Goal: Information Seeking & Learning: Learn about a topic

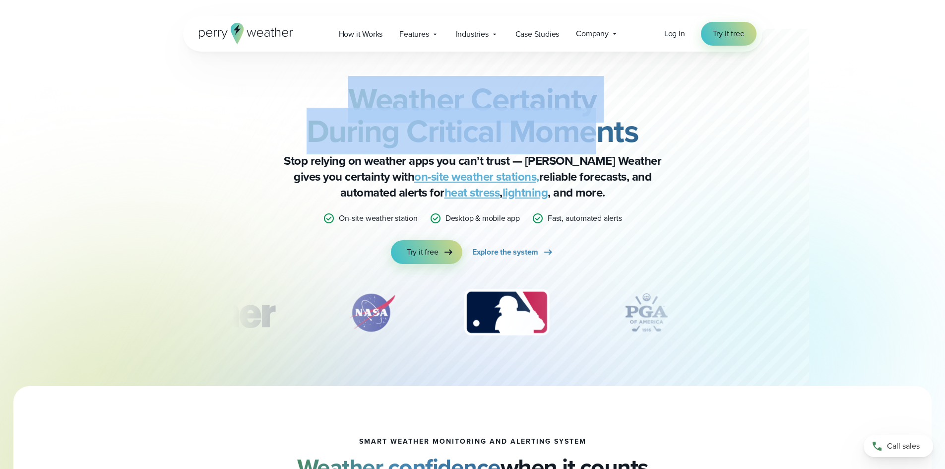
drag, startPoint x: 334, startPoint y: 94, endPoint x: 603, endPoint y: 137, distance: 272.8
click at [603, 137] on h2 "Weather Certainty During Critical Moments" at bounding box center [473, 115] width 480 height 64
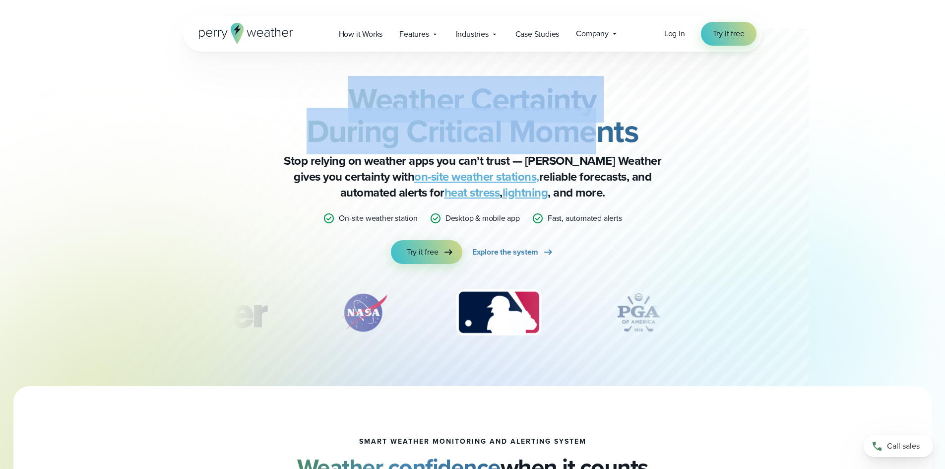
click at [603, 136] on strong "Weather Certainty During Critical Moments" at bounding box center [473, 115] width 332 height 78
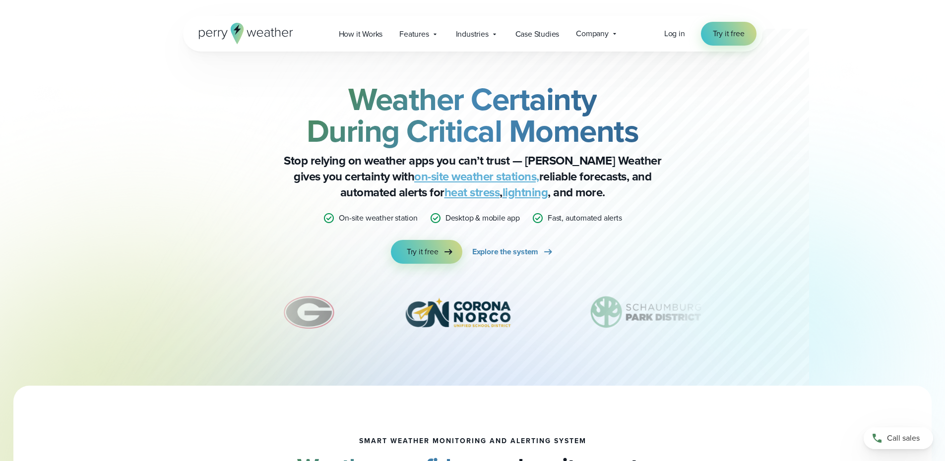
click at [308, 141] on h2 "Weather Certainty During Critical Moments" at bounding box center [473, 115] width 480 height 64
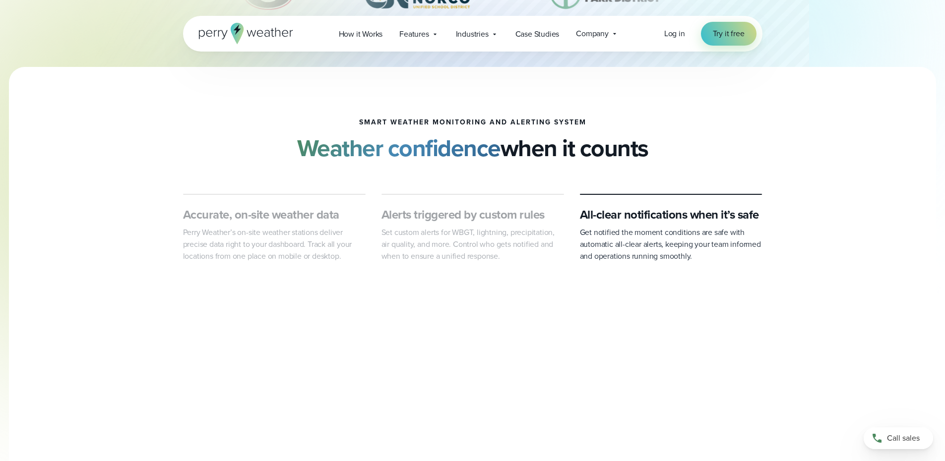
scroll to position [347, 0]
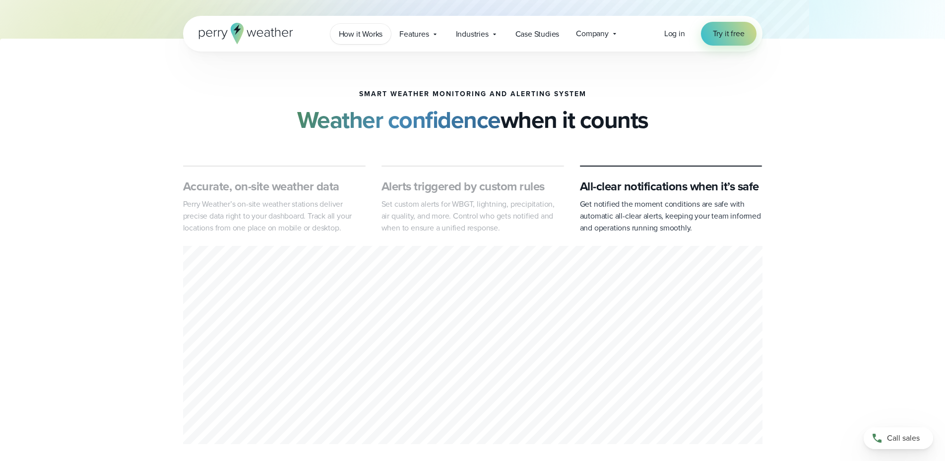
click at [357, 37] on span "How it Works" at bounding box center [361, 34] width 44 height 12
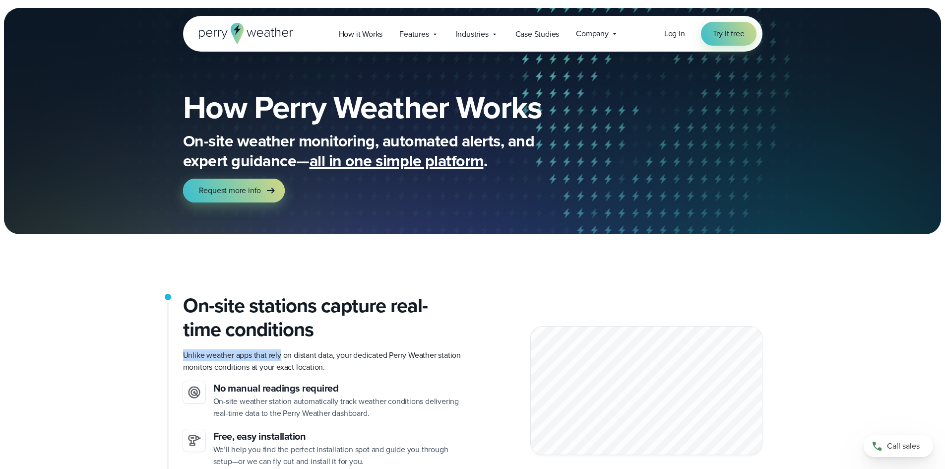
drag, startPoint x: 177, startPoint y: 360, endPoint x: 281, endPoint y: 360, distance: 104.7
click at [281, 360] on p "Unlike weather apps that rely on distant data, your dedicated Perry Weather sta…" at bounding box center [324, 361] width 282 height 24
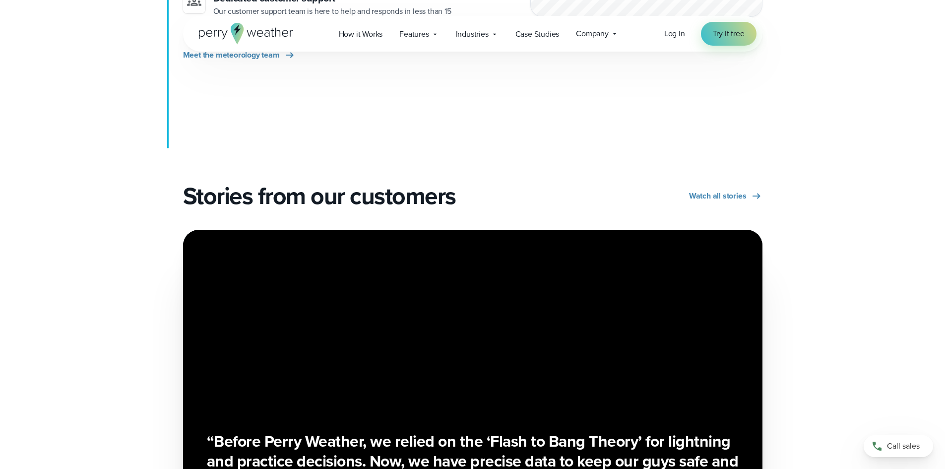
scroll to position [1836, 0]
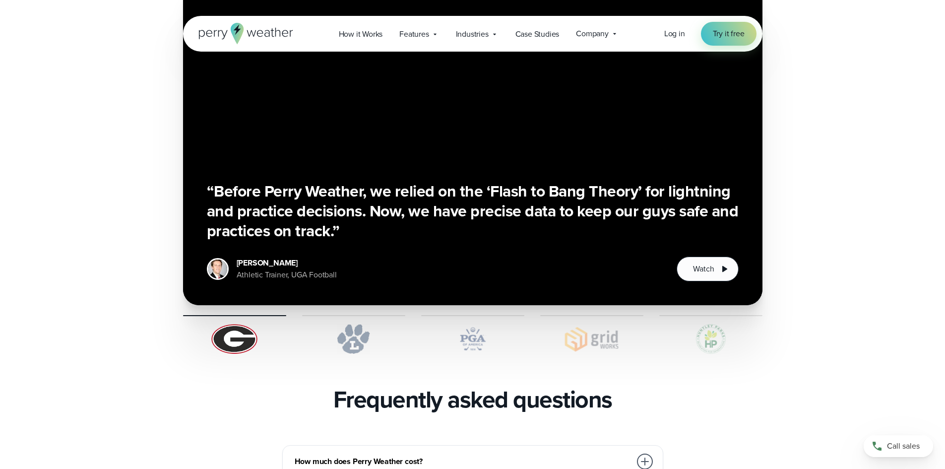
click at [325, 324] on img at bounding box center [353, 339] width 103 height 30
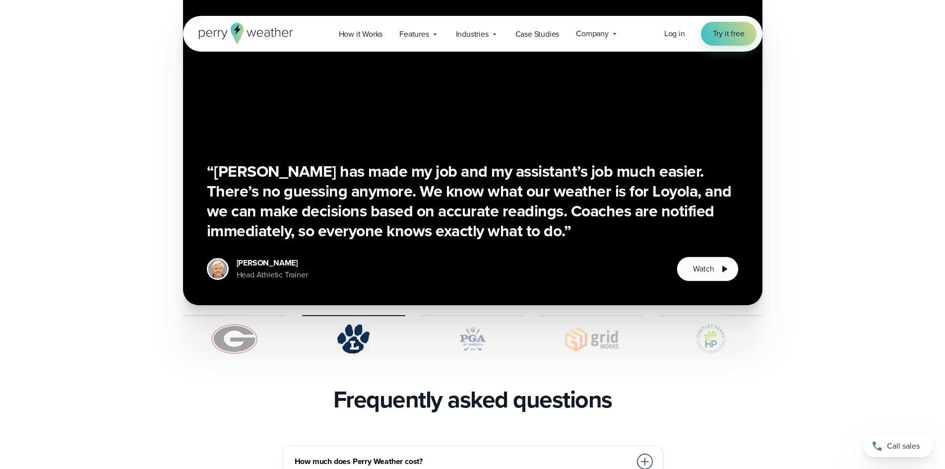
click at [452, 324] on img at bounding box center [472, 339] width 103 height 30
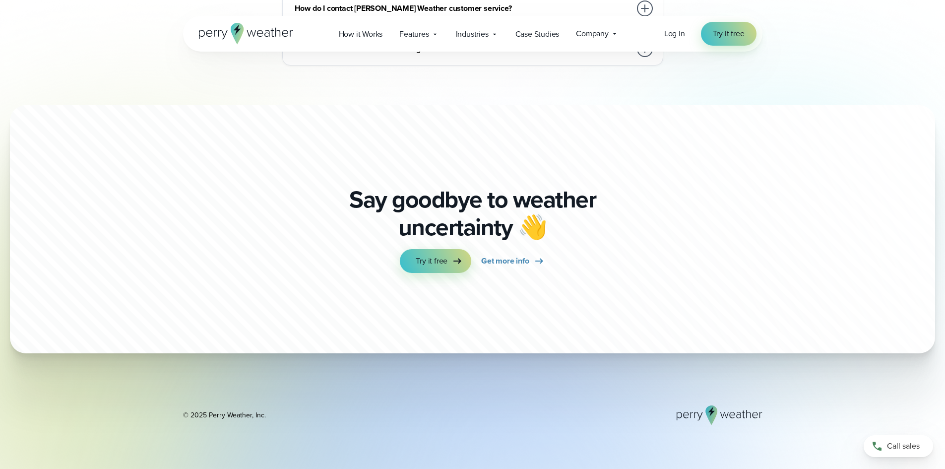
scroll to position [2580, 0]
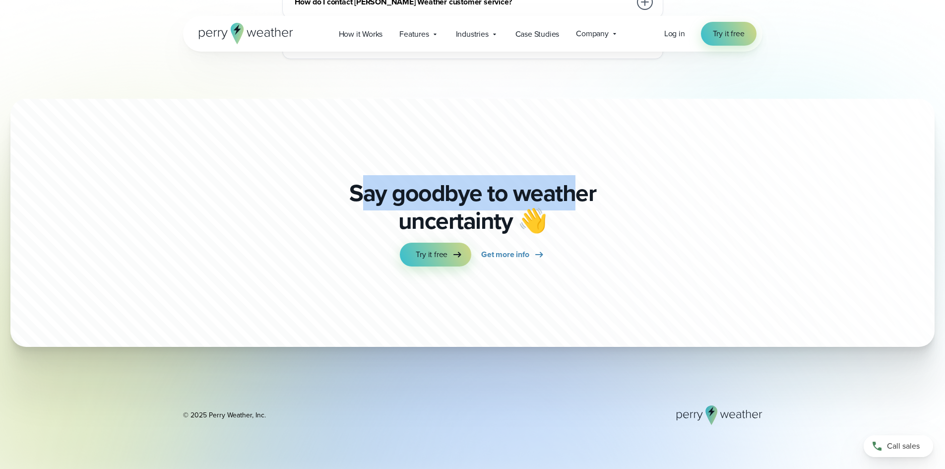
drag, startPoint x: 400, startPoint y: 156, endPoint x: 579, endPoint y: 184, distance: 180.3
click at [579, 184] on p "Say goodbye to weather uncertainty 👋" at bounding box center [473, 207] width 254 height 56
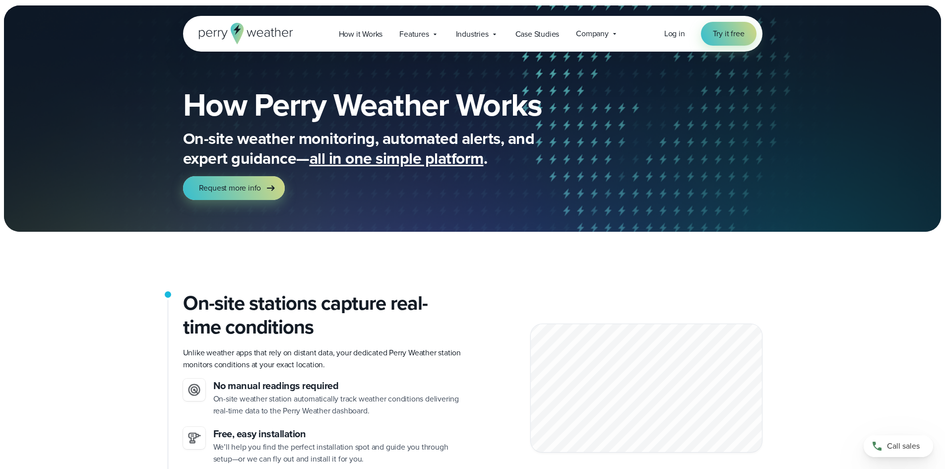
scroll to position [0, 0]
